Goal: Task Accomplishment & Management: Use online tool/utility

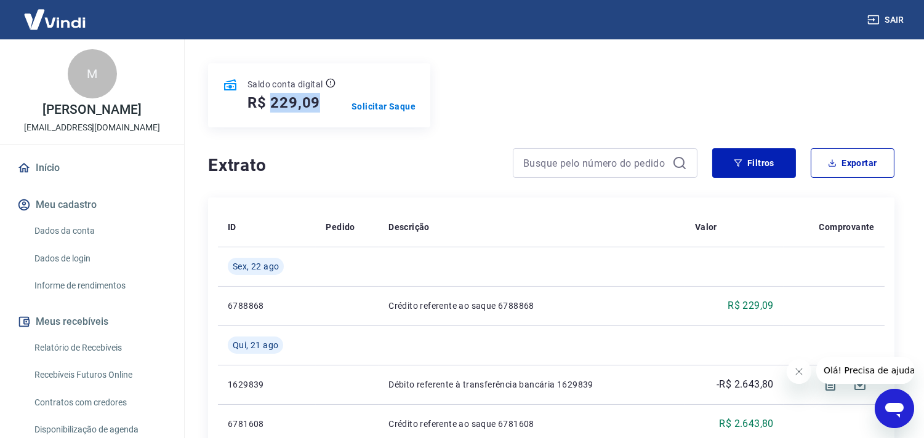
scroll to position [204, 0]
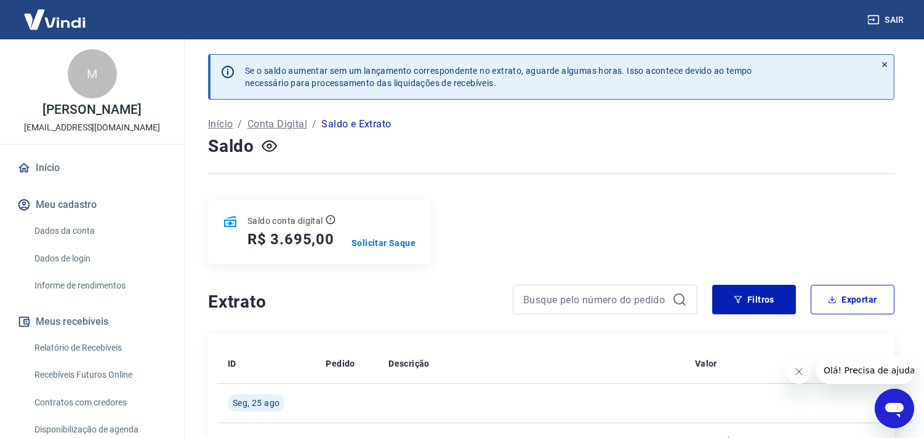
click at [294, 246] on h5 "R$ 3.695,00" at bounding box center [290, 240] width 87 height 20
copy h5 "R$ 3.695,00"
click at [396, 240] on p "Solicitar Saque" at bounding box center [383, 243] width 64 height 12
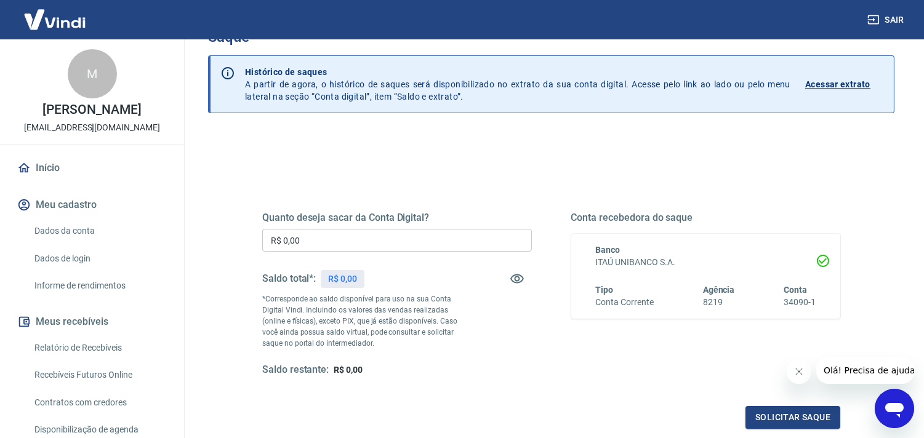
scroll to position [68, 0]
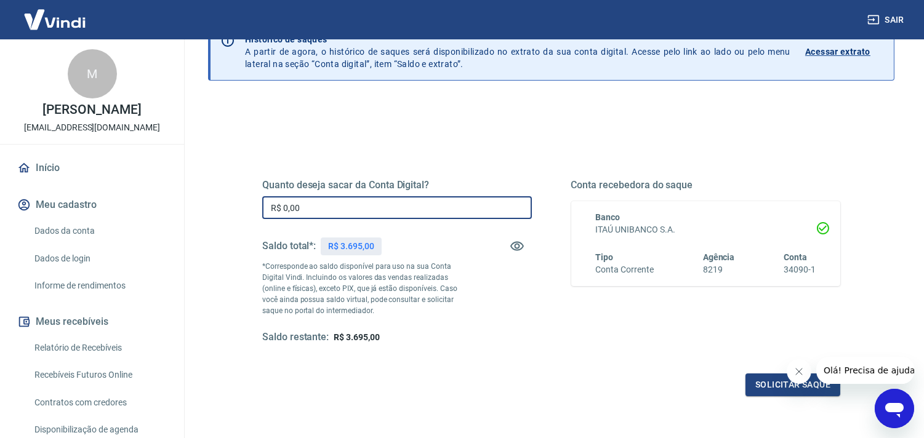
click at [432, 205] on input "R$ 0,00" at bounding box center [397, 207] width 270 height 23
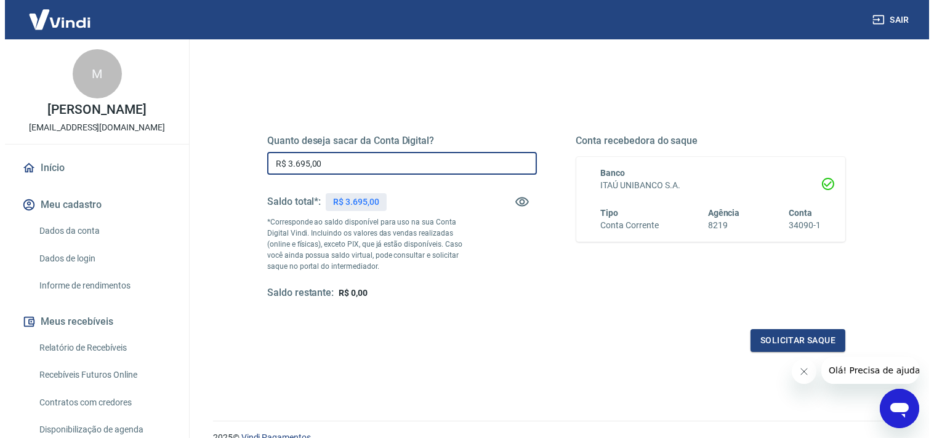
scroll to position [137, 0]
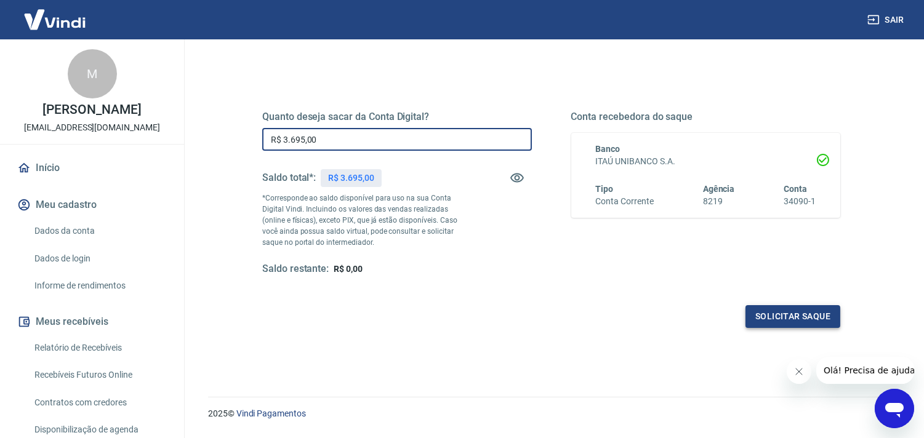
type input "R$ 3.695,00"
click at [785, 306] on button "Solicitar saque" at bounding box center [792, 316] width 95 height 23
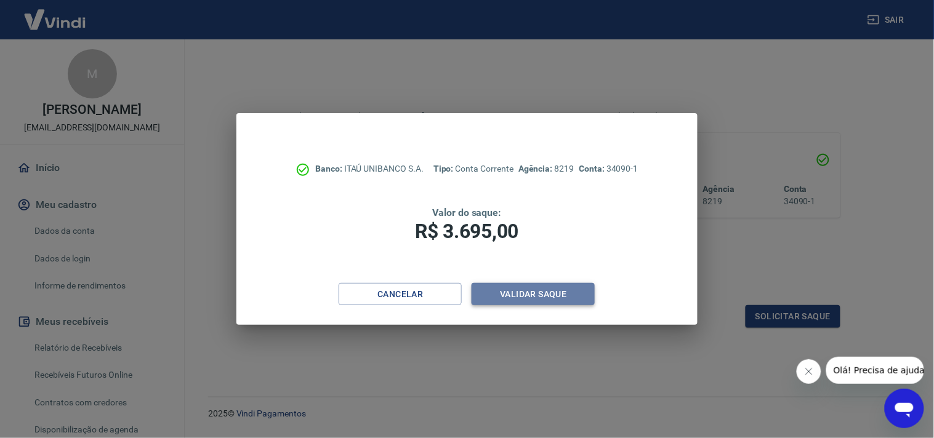
click at [534, 295] on button "Validar saque" at bounding box center [532, 294] width 123 height 23
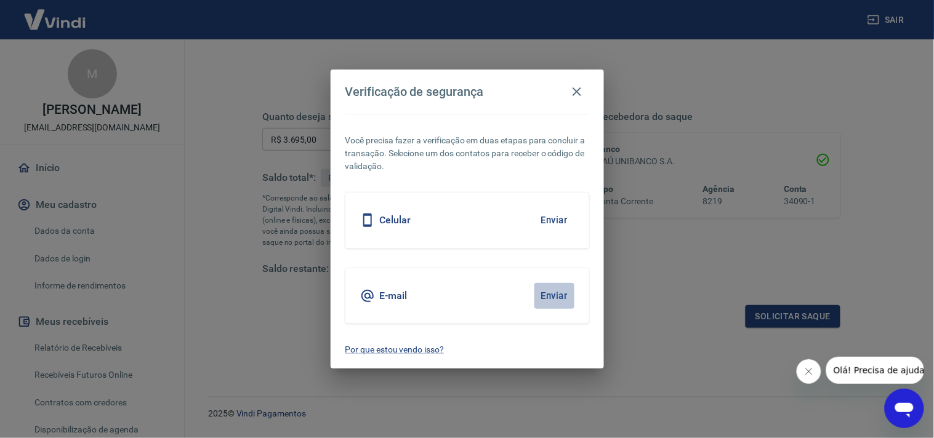
click at [545, 294] on button "Enviar" at bounding box center [554, 296] width 40 height 26
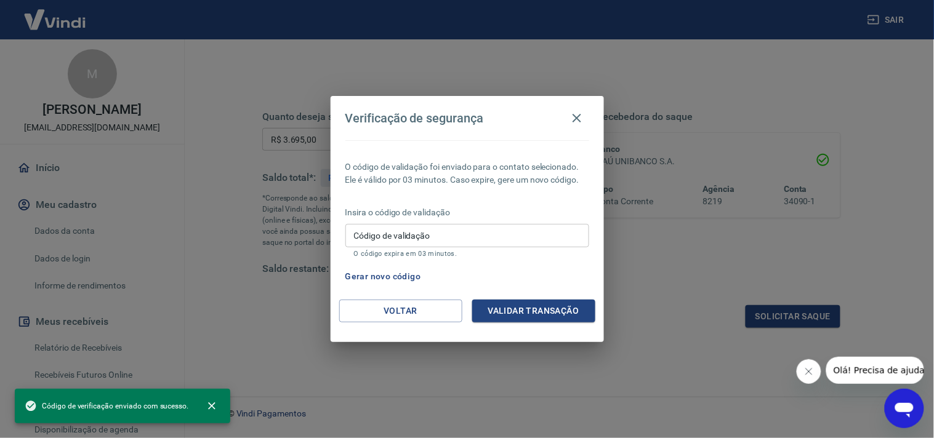
click at [434, 240] on input "Código de validação" at bounding box center [467, 235] width 244 height 23
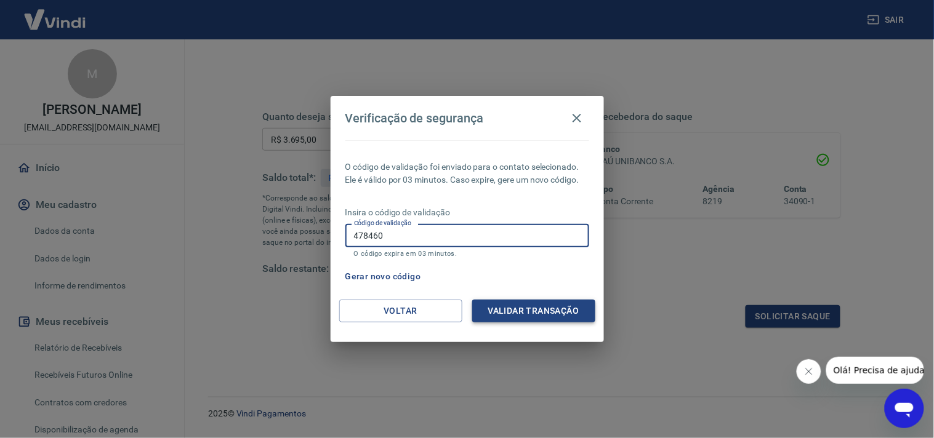
type input "478460"
click at [550, 309] on button "Validar transação" at bounding box center [533, 311] width 123 height 23
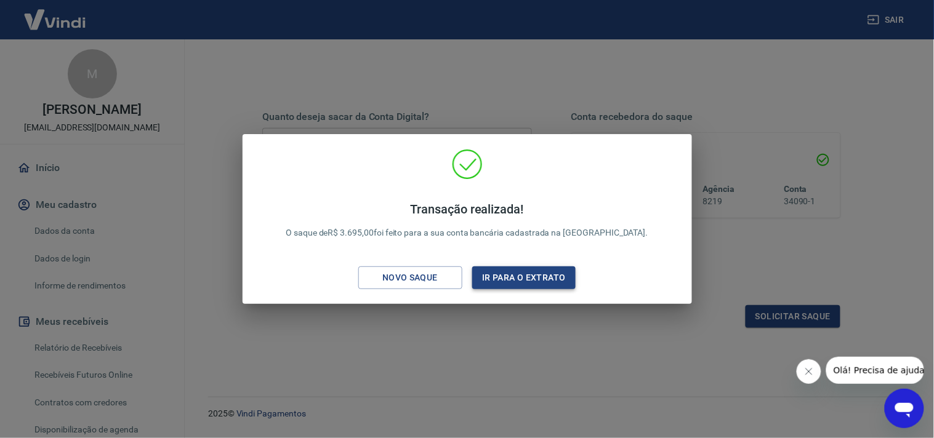
click at [538, 271] on button "Ir para o extrato" at bounding box center [524, 277] width 104 height 23
